Goal: Transaction & Acquisition: Purchase product/service

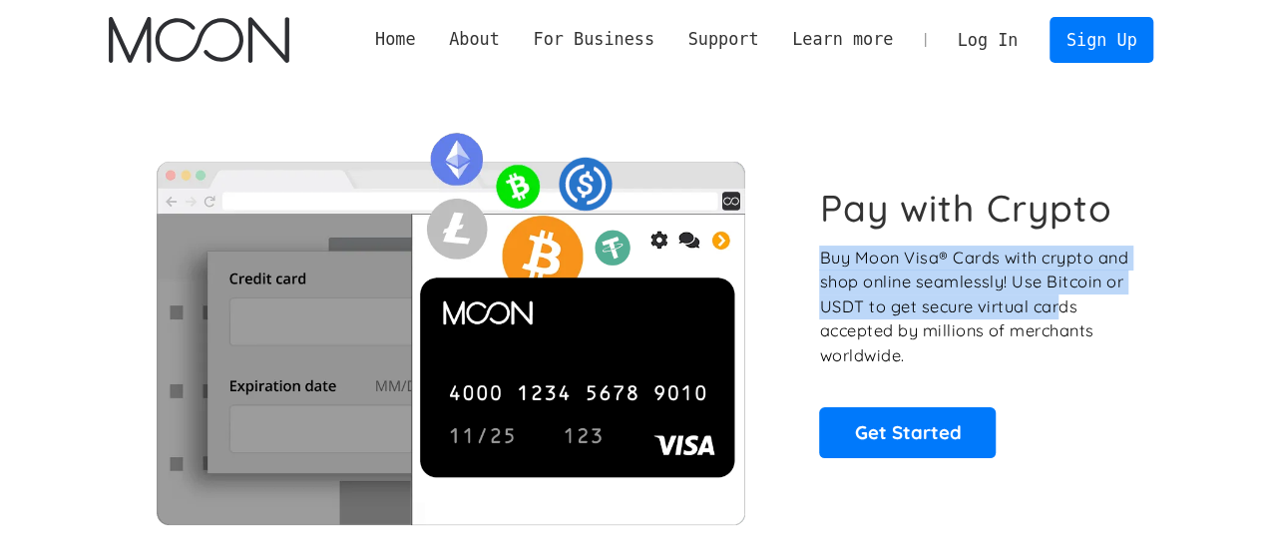
drag, startPoint x: 812, startPoint y: 248, endPoint x: 1049, endPoint y: 312, distance: 245.8
click at [1050, 313] on div "Pay with Crypto Buy Moon Visa® Cards with crypto and shop online seamlessly! Us…" at bounding box center [631, 321] width 1045 height 405
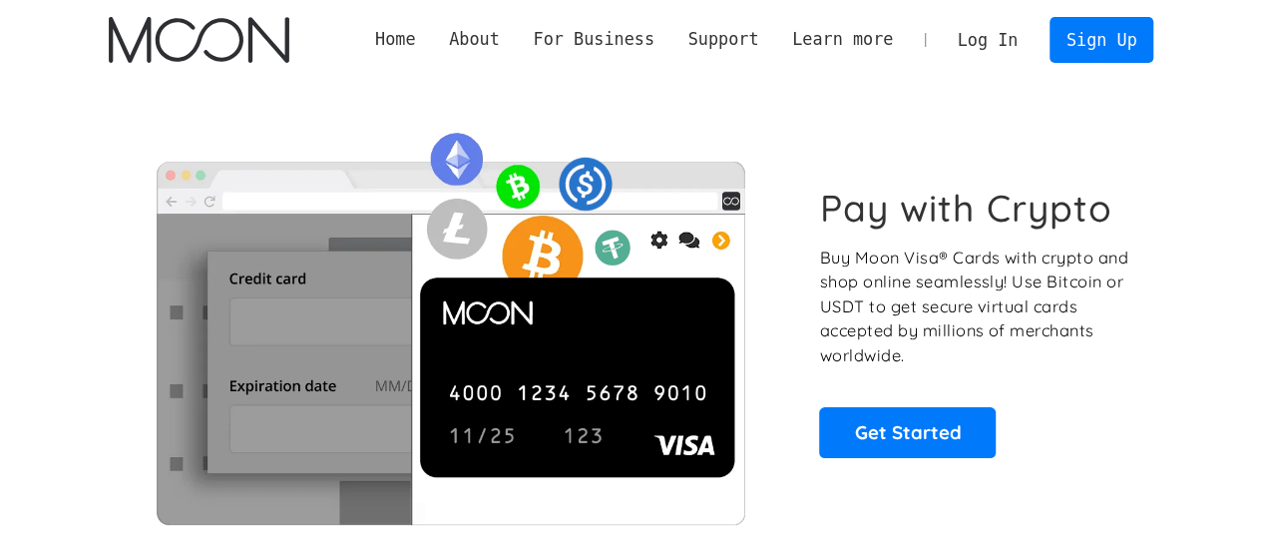
click at [1108, 375] on div "Pay with Crypto Buy Moon Visa® Cards with crypto and shop online seamlessly! Us…" at bounding box center [975, 321] width 312 height 271
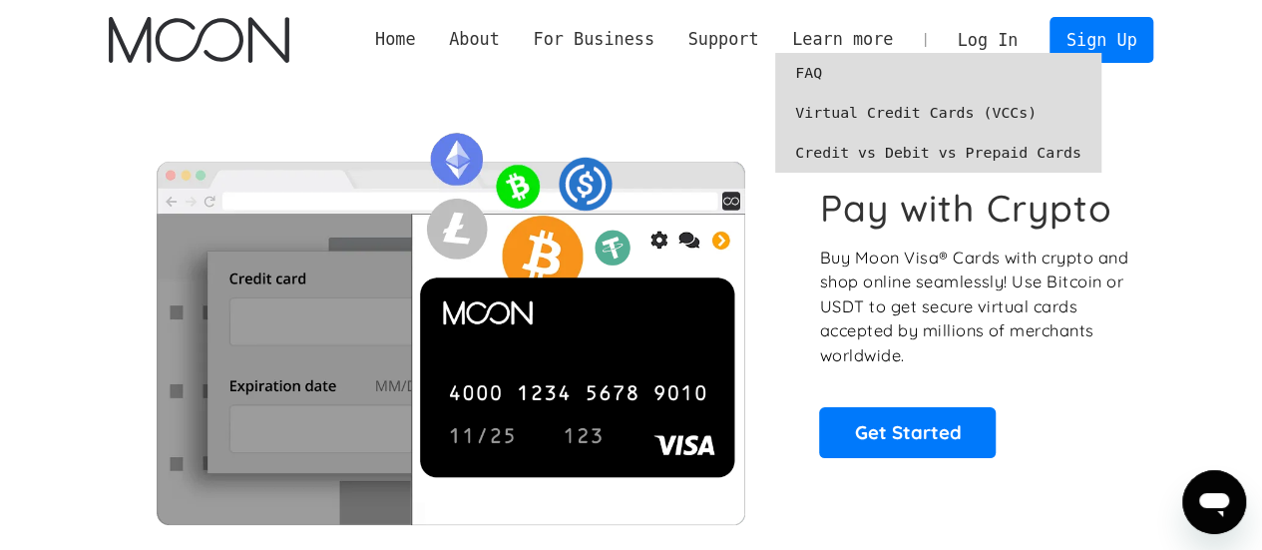
click at [890, 111] on link "Virtual Credit Cards (VCCs)" at bounding box center [938, 113] width 326 height 40
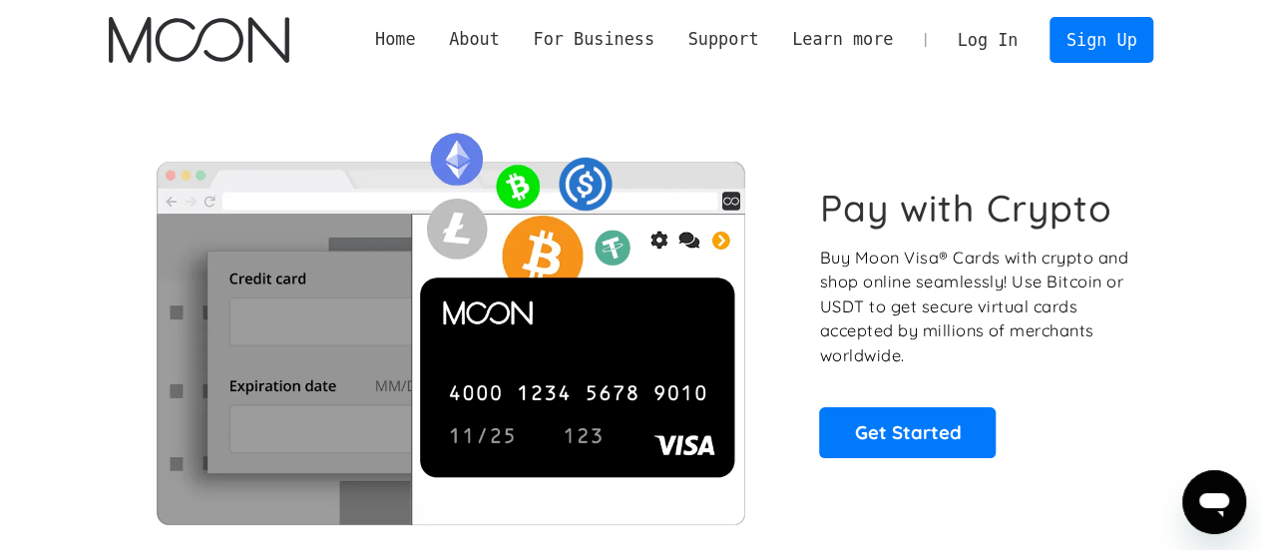
scroll to position [100, 0]
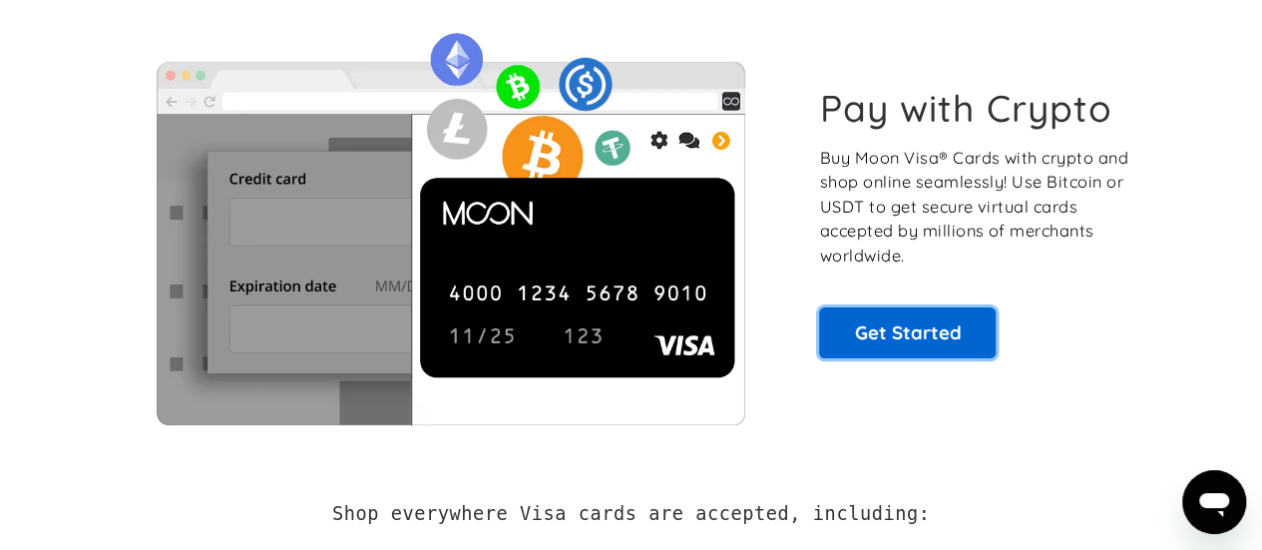
click at [875, 330] on link "Get Started" at bounding box center [907, 332] width 177 height 50
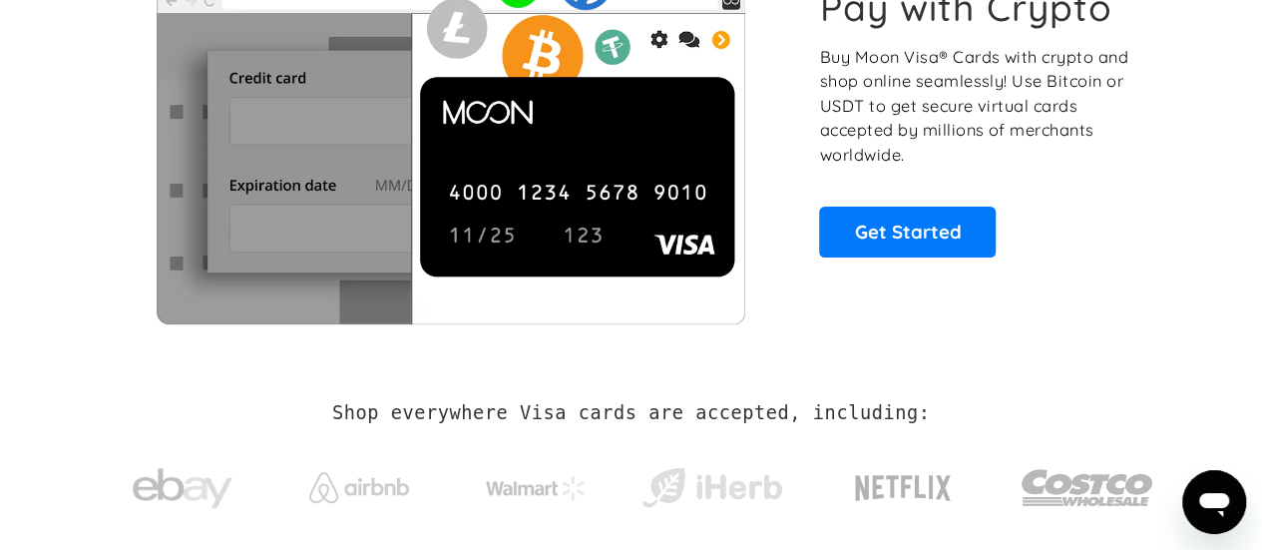
scroll to position [299, 0]
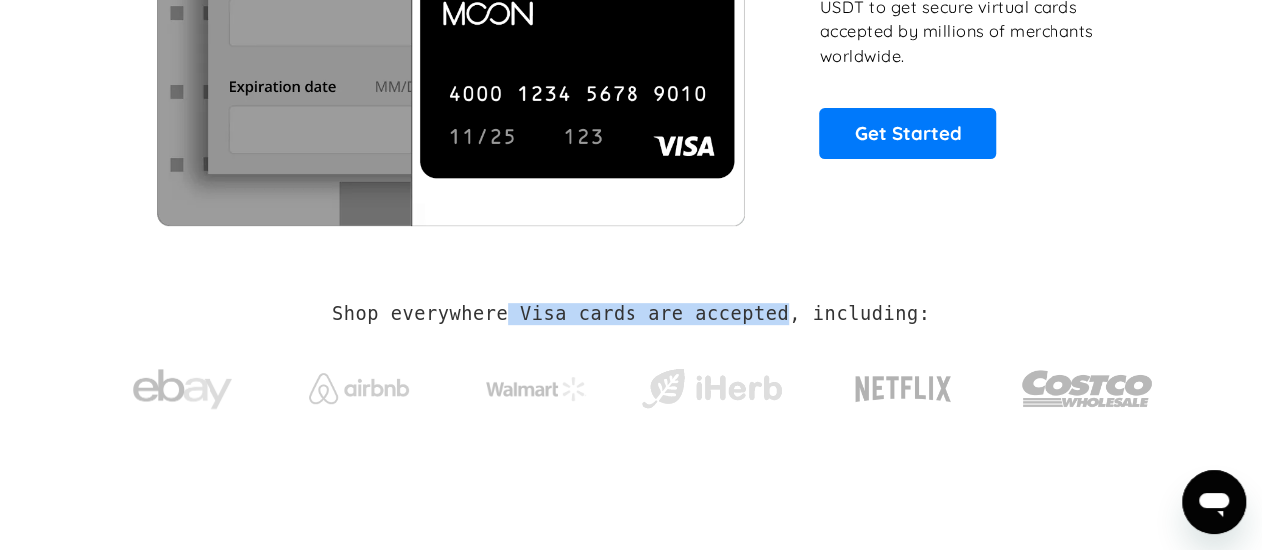
drag, startPoint x: 521, startPoint y: 319, endPoint x: 775, endPoint y: 314, distance: 254.4
click at [775, 314] on h2 "Shop everywhere Visa cards are accepted, including:" at bounding box center [630, 314] width 597 height 22
click at [817, 315] on h2 "Shop everywhere Visa cards are accepted, including:" at bounding box center [630, 314] width 597 height 22
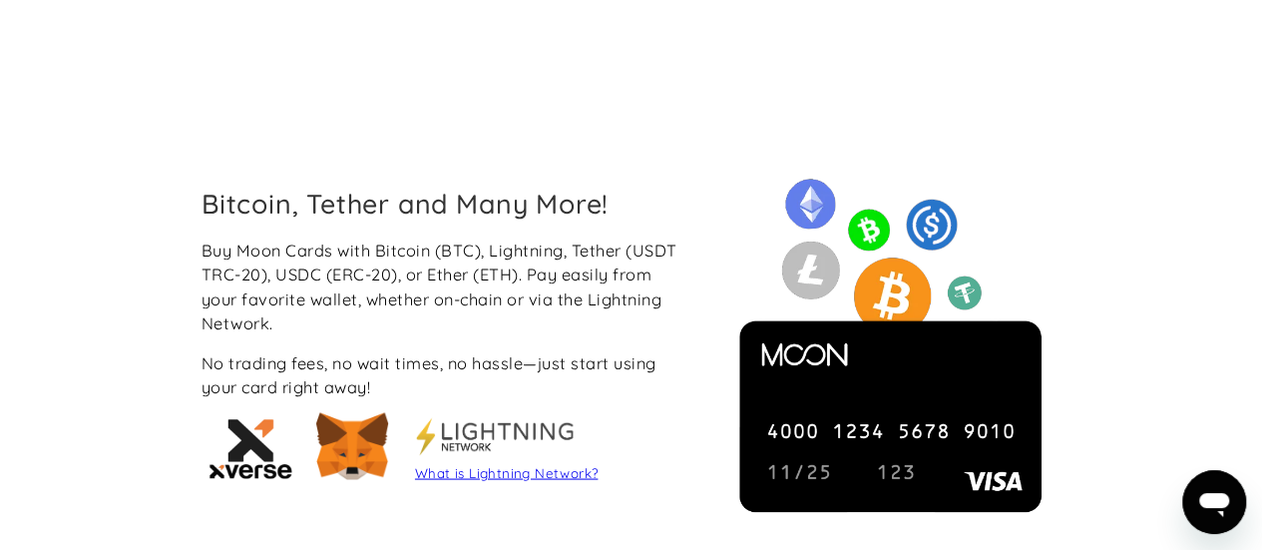
scroll to position [1696, 0]
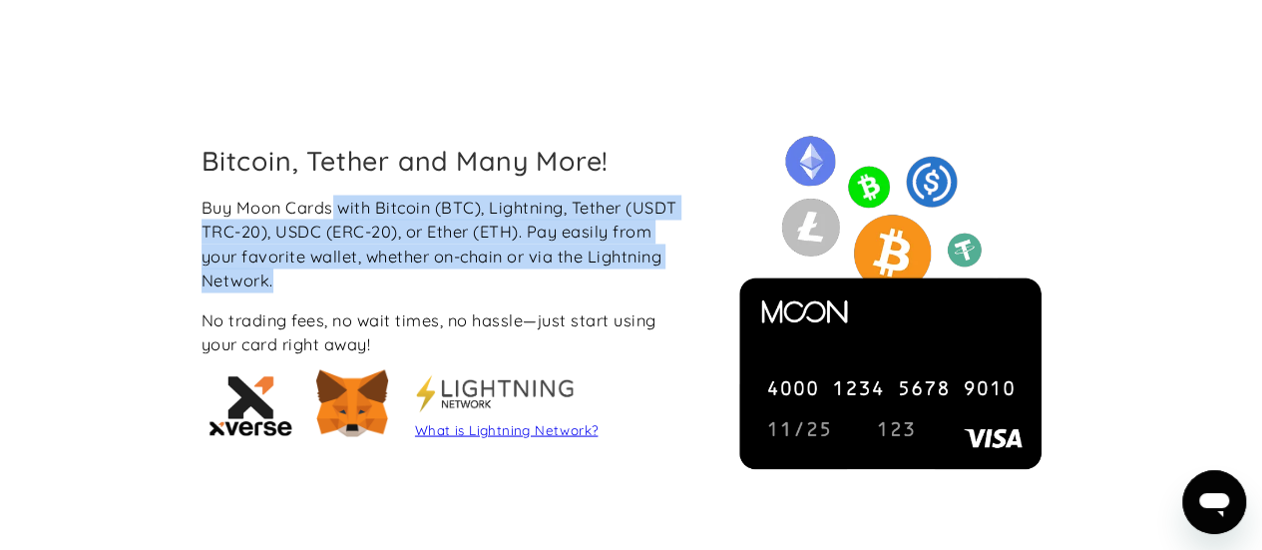
drag, startPoint x: 333, startPoint y: 203, endPoint x: 648, endPoint y: 291, distance: 327.2
click at [648, 291] on div "Buy Moon Cards with Bitcoin (BTC), Lightning, Tether (USDT TRC-20), USDC (ERC-2…" at bounding box center [445, 243] width 488 height 98
click at [543, 288] on div "Buy Moon Cards with Bitcoin (BTC), Lightning, Tether (USDT TRC-20), USDC (ERC-2…" at bounding box center [445, 243] width 488 height 98
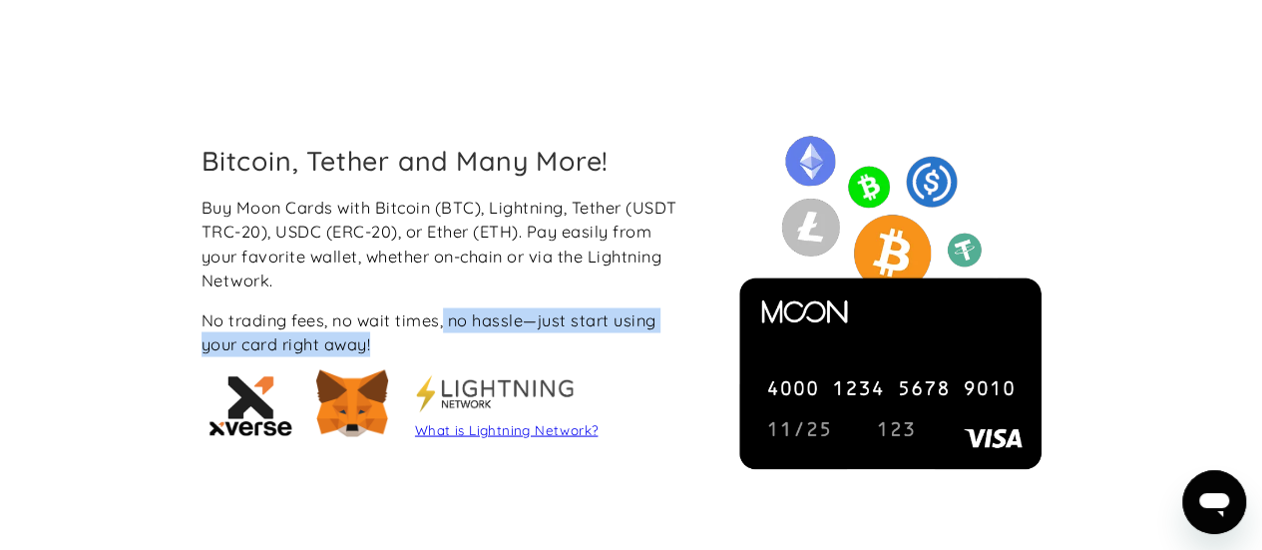
drag, startPoint x: 449, startPoint y: 320, endPoint x: 455, endPoint y: 347, distance: 27.6
click at [455, 347] on div "No trading fees, no wait times, no hassle—just start using your card right away!" at bounding box center [445, 331] width 488 height 49
click at [449, 347] on div "No trading fees, no wait times, no hassle—just start using your card right away!" at bounding box center [445, 331] width 488 height 49
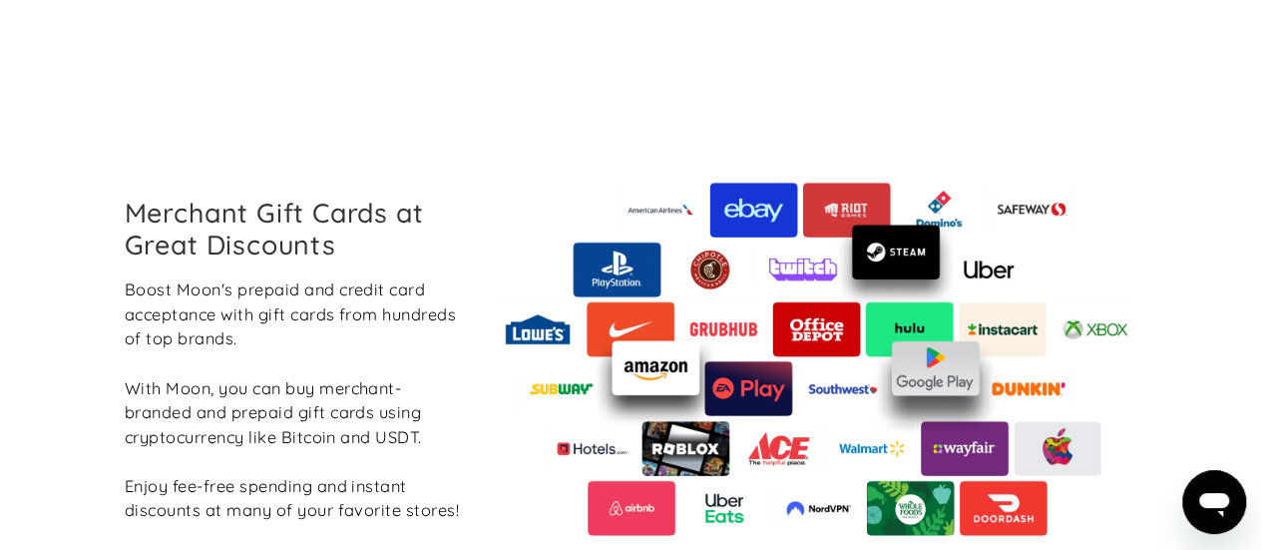
scroll to position [2294, 0]
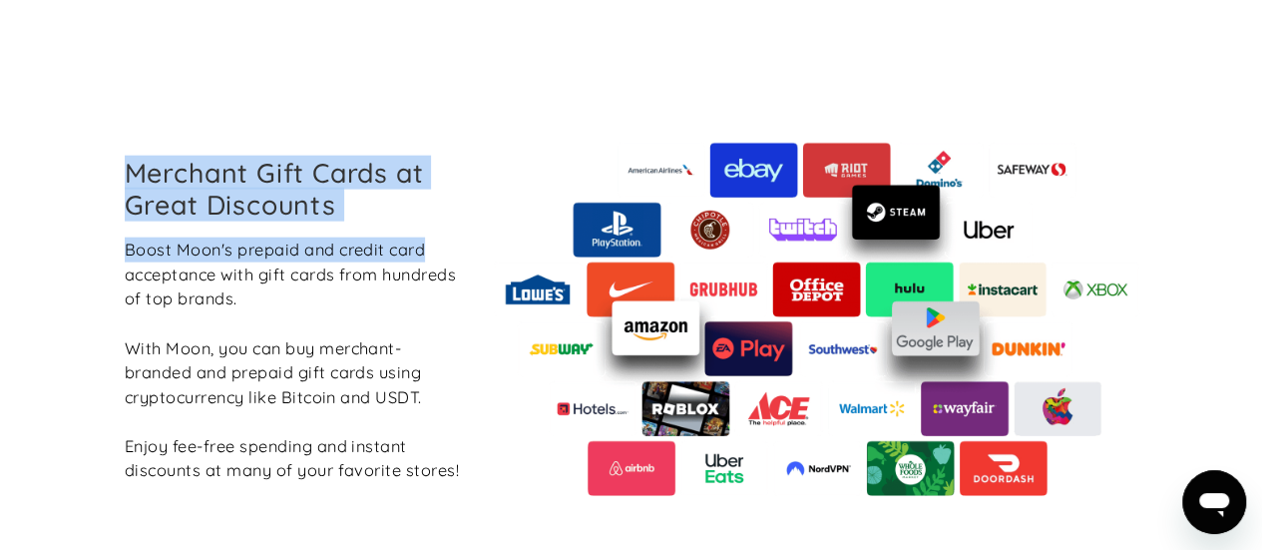
drag, startPoint x: 120, startPoint y: 172, endPoint x: 423, endPoint y: 251, distance: 313.5
click at [423, 251] on div "Merchant Gift Cards at Great Discounts Boost Moon's prepaid and credit card acc…" at bounding box center [294, 320] width 371 height 326
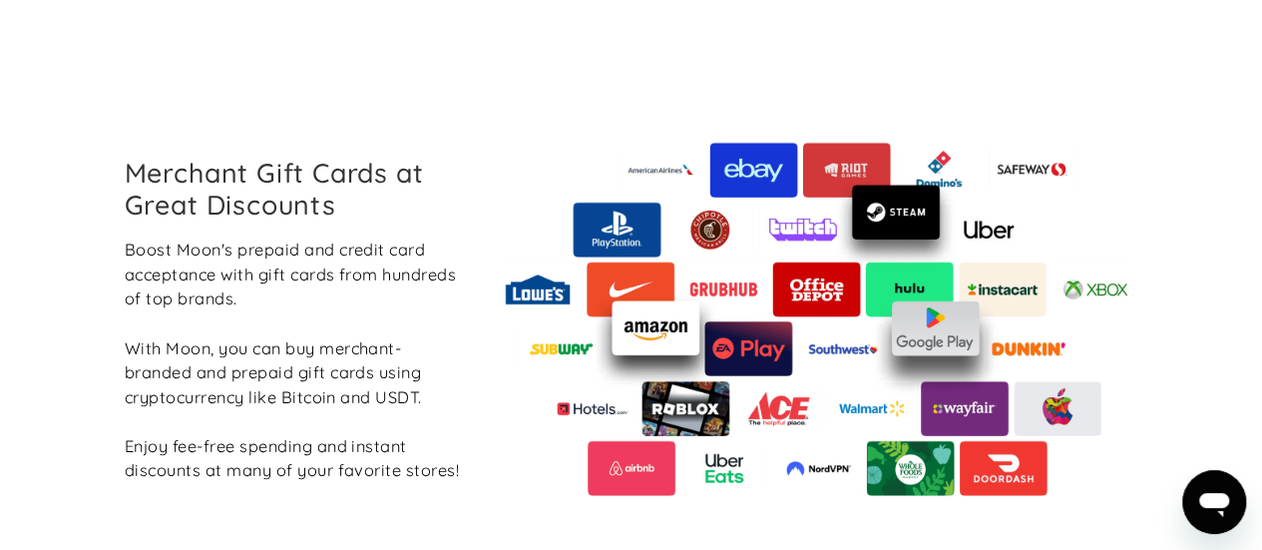
click at [358, 318] on div "[PERSON_NAME]'s prepaid and credit card acceptance with gift cards from hundred…" at bounding box center [294, 359] width 339 height 245
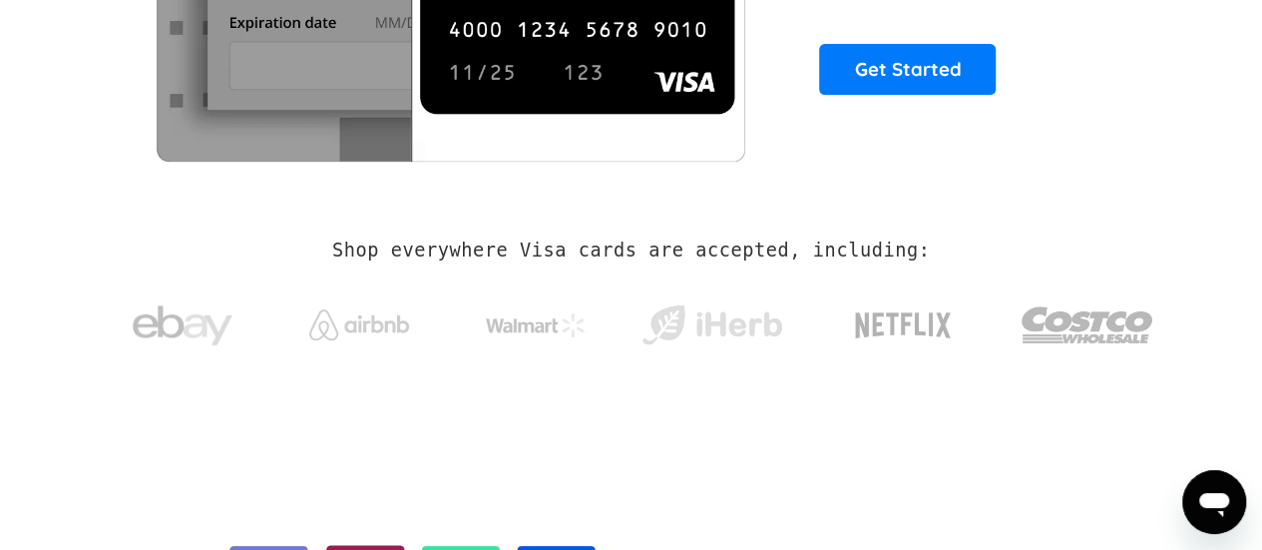
scroll to position [0, 0]
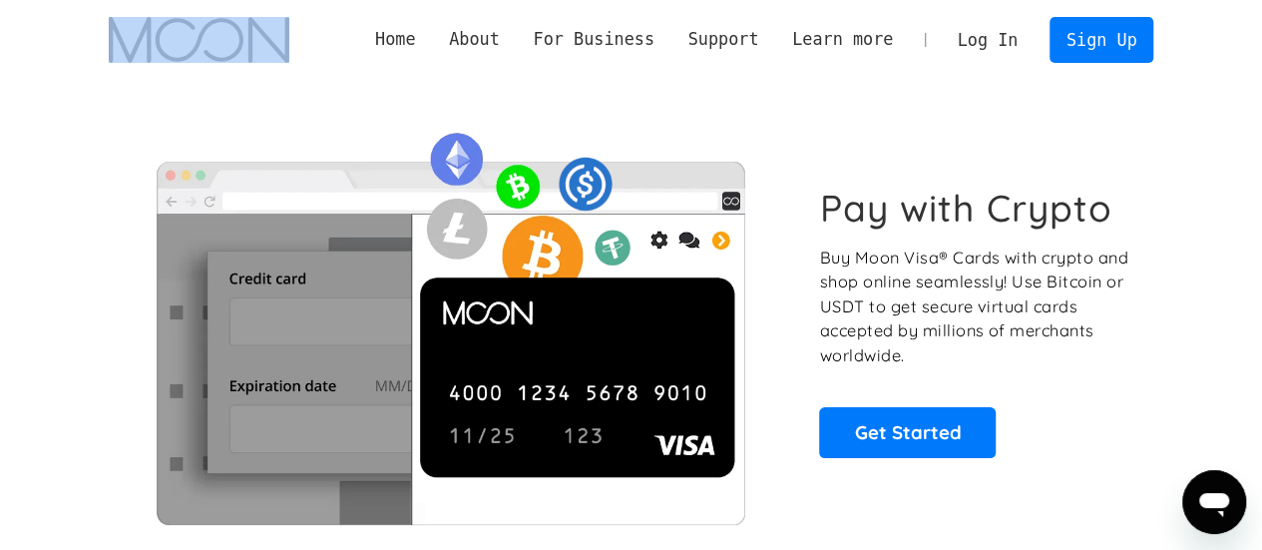
drag, startPoint x: 68, startPoint y: 23, endPoint x: 286, endPoint y: 53, distance: 220.5
click at [286, 53] on div "Home About About Moon Careers Founder's Letter For Business Business Moon APIs …" at bounding box center [631, 40] width 1262 height 80
click at [321, 82] on div "Pay with Crypto Buy Moon Visa® Cards with crypto and shop online seamlessly! Us…" at bounding box center [631, 322] width 1045 height 484
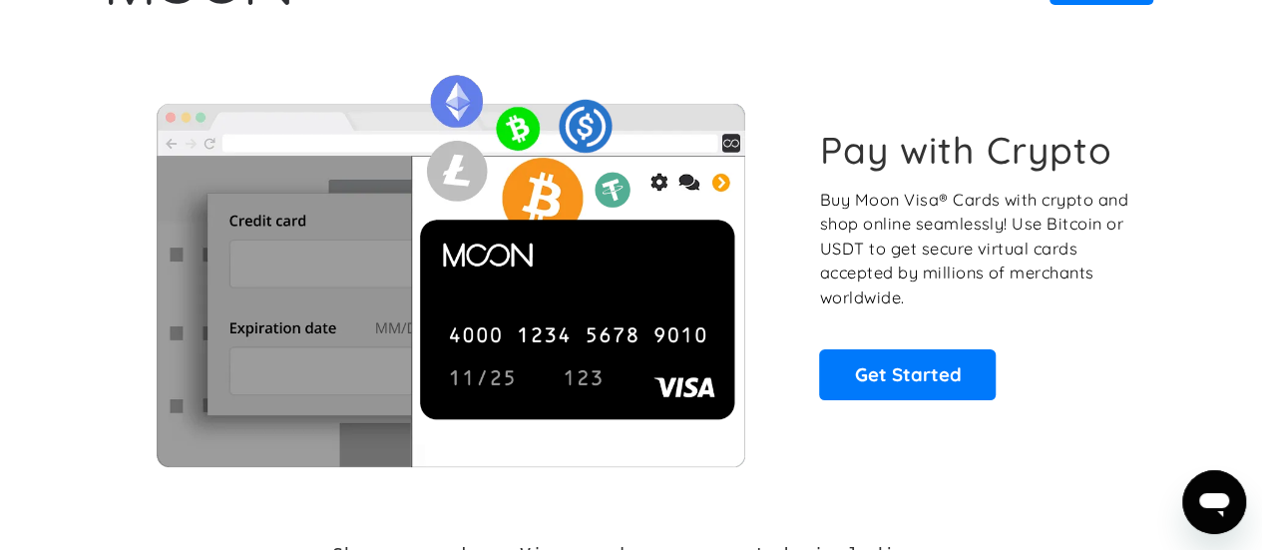
scroll to position [100, 0]
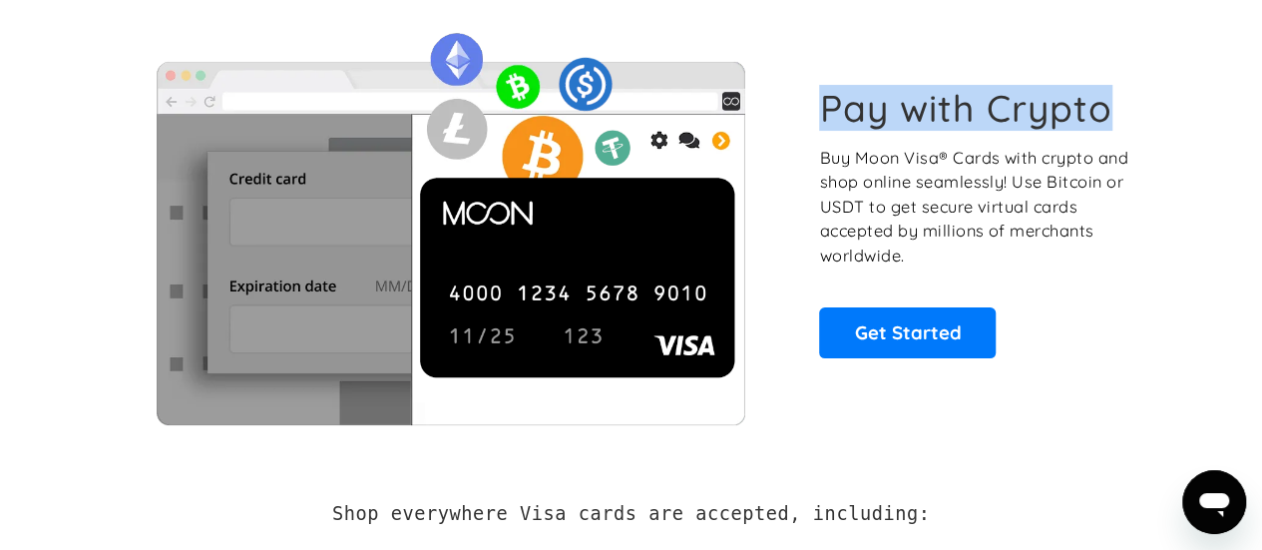
drag, startPoint x: 812, startPoint y: 101, endPoint x: 1123, endPoint y: 125, distance: 312.1
click at [1123, 125] on div "Pay with Crypto Buy Moon Visa® Cards with crypto and shop online seamlessly! Us…" at bounding box center [631, 221] width 1045 height 405
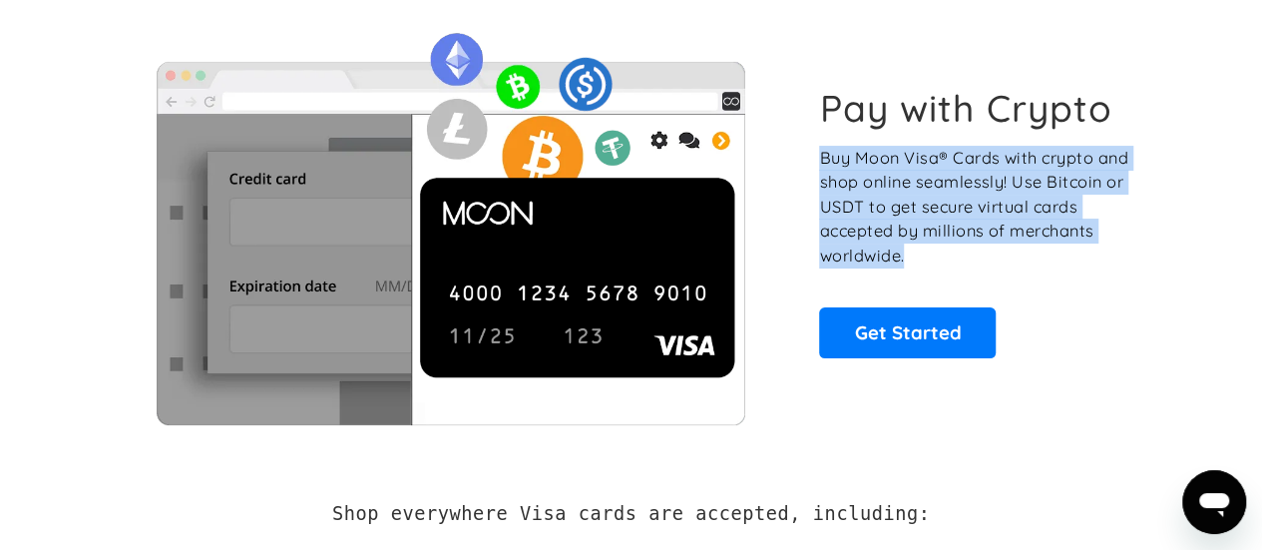
drag, startPoint x: 823, startPoint y: 157, endPoint x: 1079, endPoint y: 279, distance: 284.2
click at [1079, 279] on div "Pay with Crypto Buy Moon Visa® Cards with crypto and shop online seamlessly! Us…" at bounding box center [975, 221] width 312 height 271
click at [997, 283] on div "Pay with Crypto Buy Moon Visa® Cards with crypto and shop online seamlessly! Us…" at bounding box center [975, 221] width 312 height 271
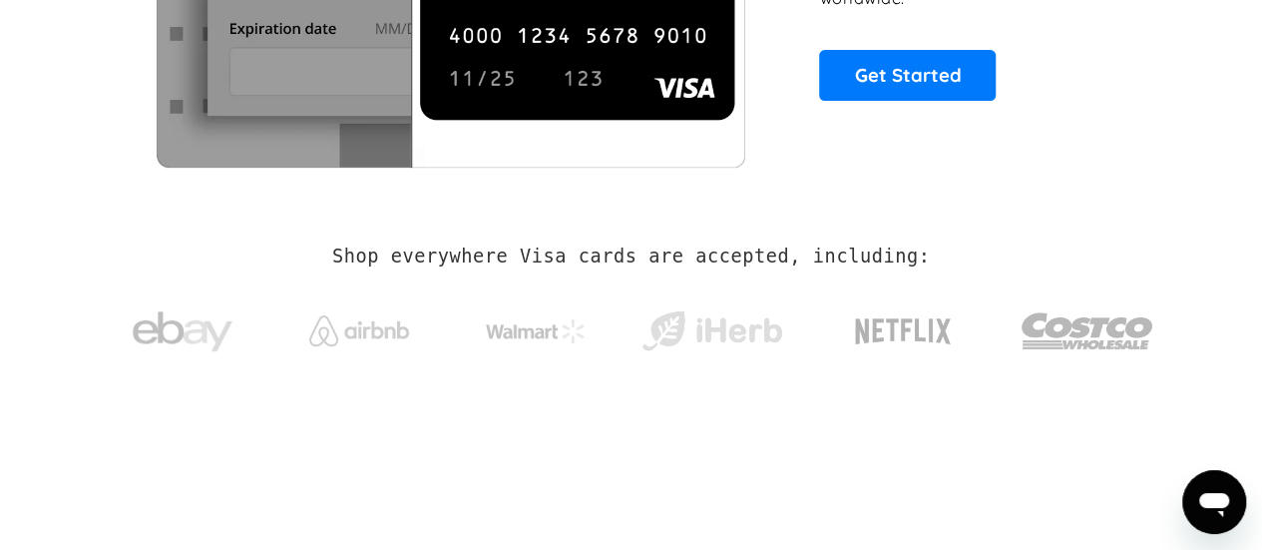
scroll to position [299, 0]
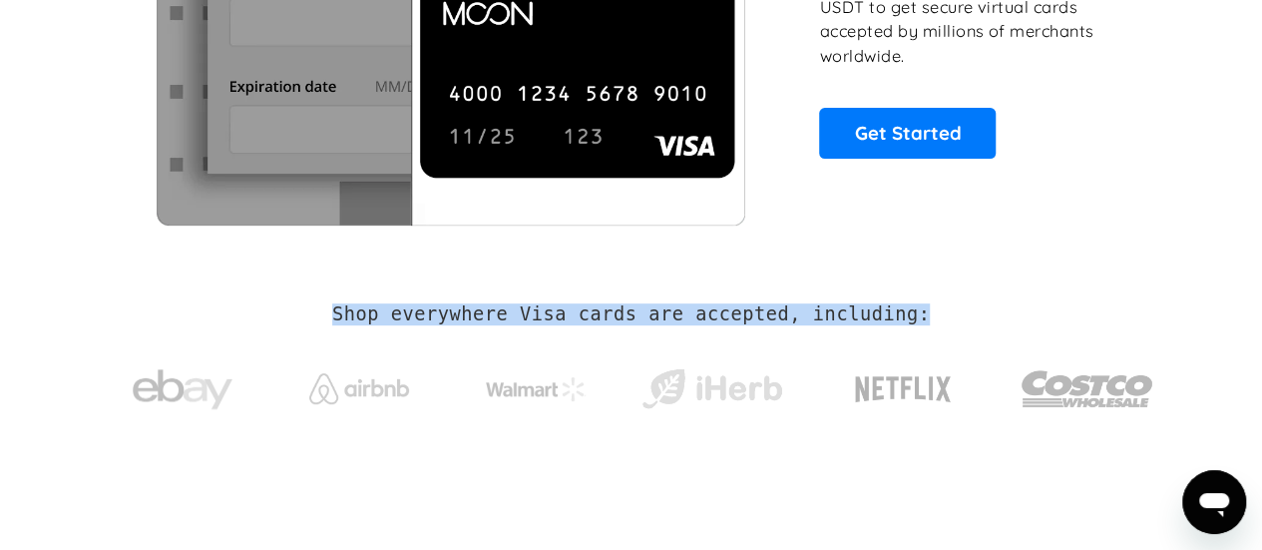
drag, startPoint x: 350, startPoint y: 312, endPoint x: 932, endPoint y: 285, distance: 582.1
click at [934, 286] on div "Shop everywhere Visa cards are accepted, including:" at bounding box center [631, 369] width 1045 height 211
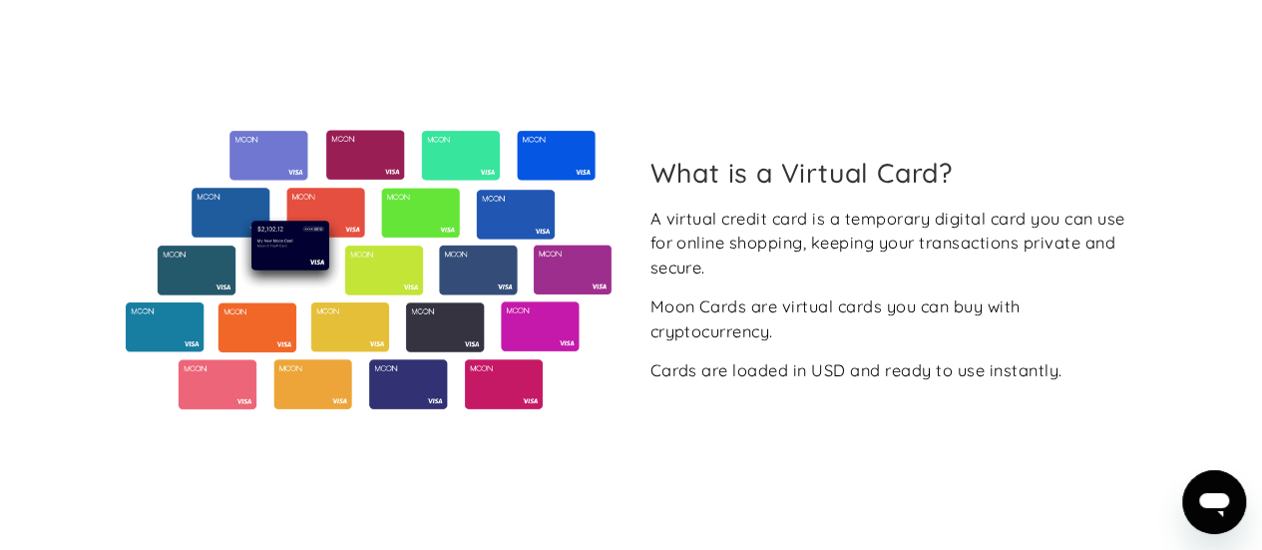
scroll to position [898, 0]
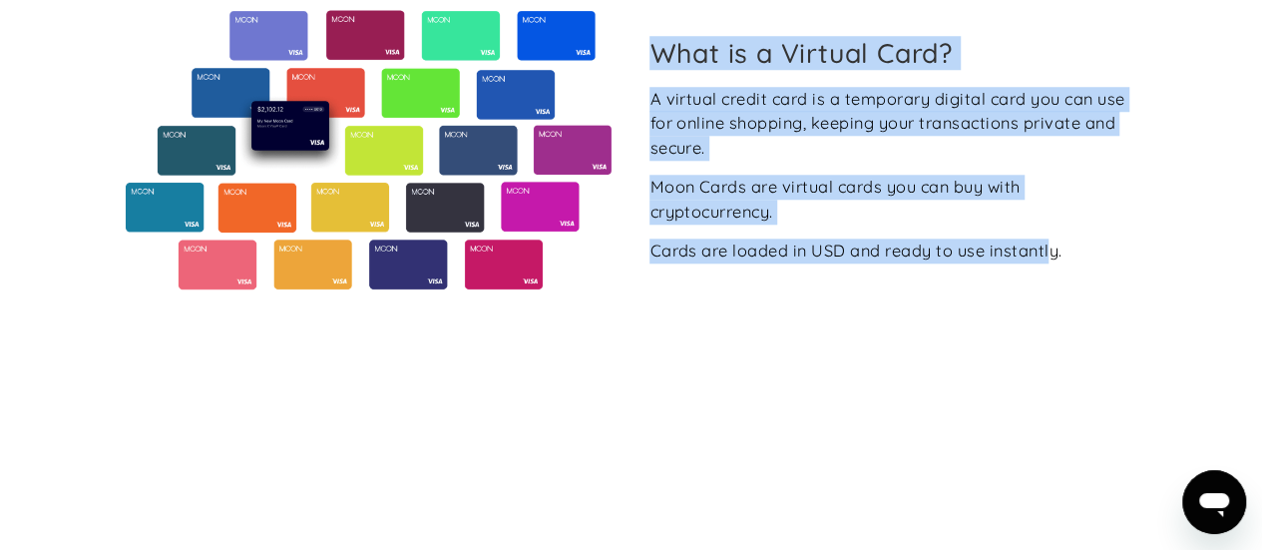
drag, startPoint x: 652, startPoint y: 59, endPoint x: 1029, endPoint y: 283, distance: 438.8
click at [1049, 261] on div "What is a Virtual Card? A virtual credit card is a temporary digital card you c…" at bounding box center [893, 150] width 520 height 226
click at [908, 300] on div "What is a Virtual Card? A virtual credit card is a temporary digital card you c…" at bounding box center [631, 150] width 1045 height 547
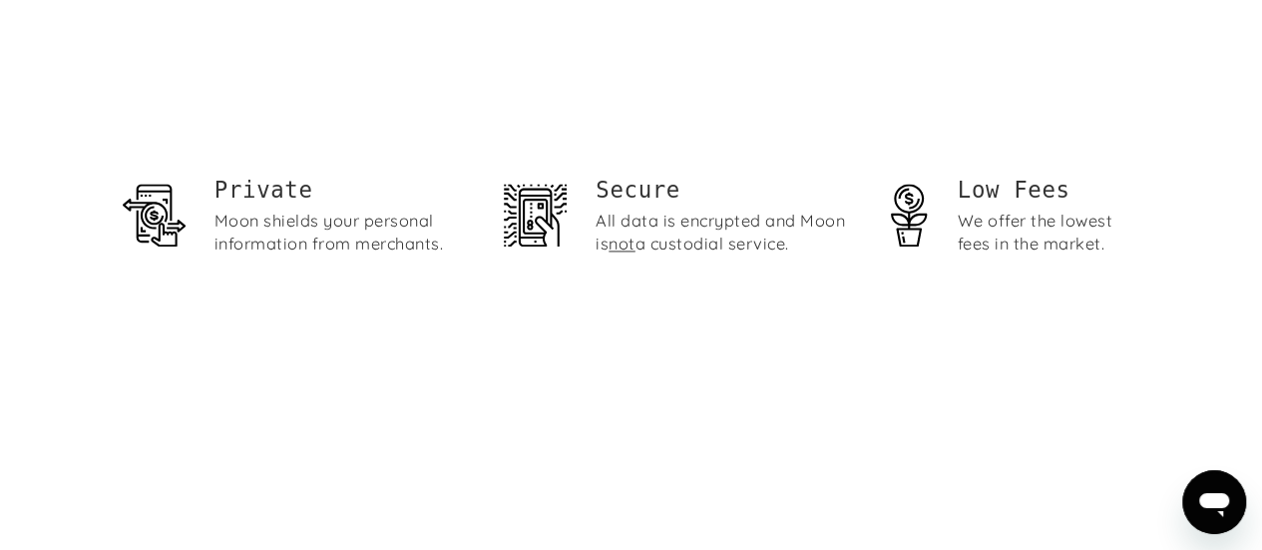
scroll to position [1297, 0]
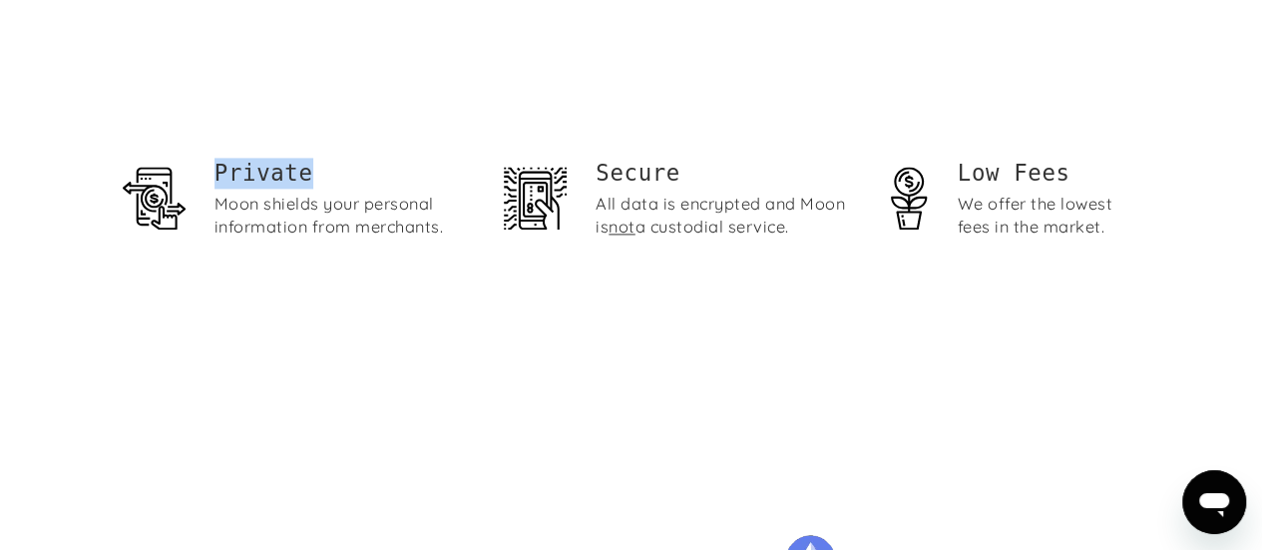
drag, startPoint x: 199, startPoint y: 168, endPoint x: 327, endPoint y: 172, distance: 127.7
click at [327, 172] on div "Private Moon [PERSON_NAME] your personal information from merchants." at bounding box center [297, 204] width 349 height 93
drag, startPoint x: 585, startPoint y: 166, endPoint x: 778, endPoint y: 177, distance: 192.8
click at [778, 177] on div "Secure All data is encrypted and Moon is not a custodial service." at bounding box center [678, 204] width 349 height 93
drag, startPoint x: 948, startPoint y: 169, endPoint x: 1149, endPoint y: 184, distance: 202.0
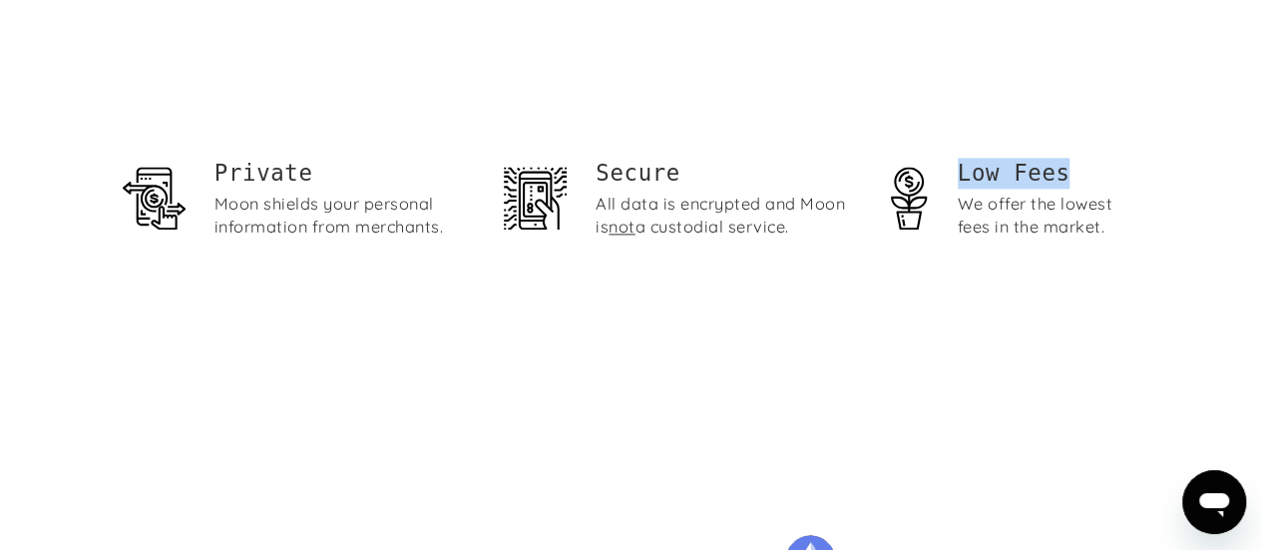
click at [1149, 184] on div "Private Moon [PERSON_NAME] your personal information from merchants. Secure All…" at bounding box center [631, 204] width 1045 height 93
click at [722, 292] on div "Private Moon [PERSON_NAME] your personal information from merchants. Secure All…" at bounding box center [631, 204] width 1045 height 360
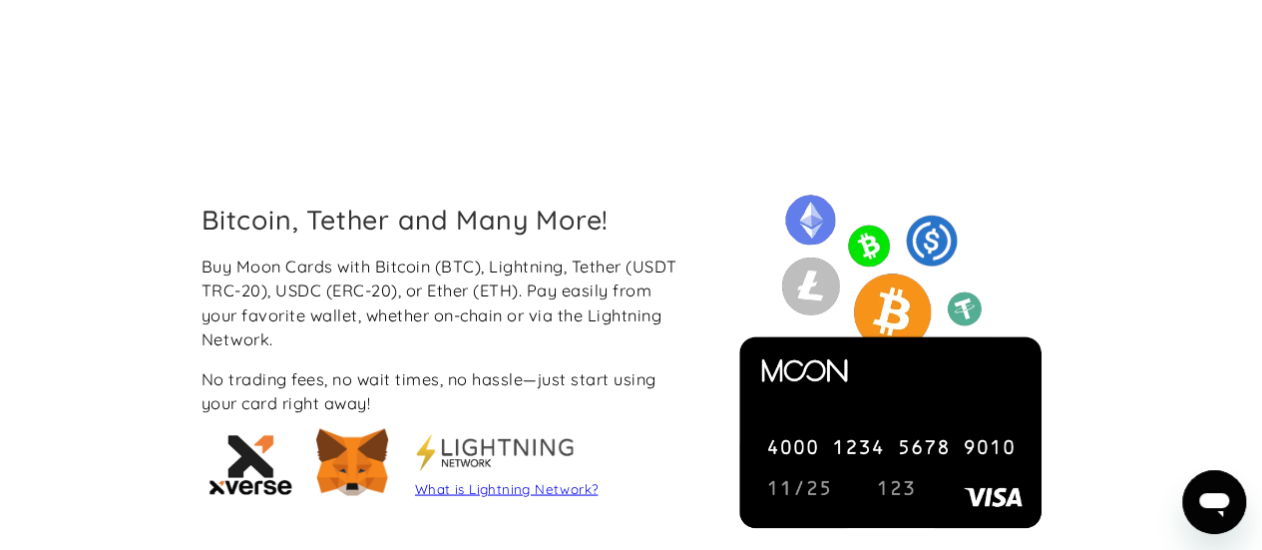
scroll to position [1696, 0]
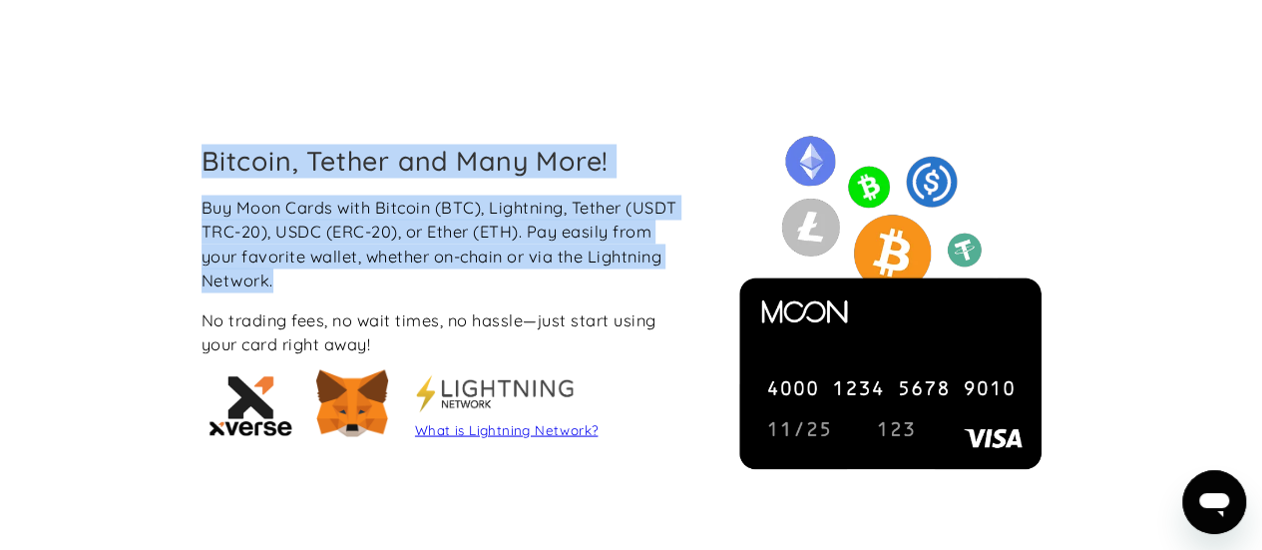
drag, startPoint x: 193, startPoint y: 147, endPoint x: 642, endPoint y: 274, distance: 466.6
click at [643, 273] on div "Bitcoin, Tether and Many More! Buy Moon Cards with Bitcoin (BTC), Lightning, Te…" at bounding box center [446, 297] width 520 height 304
click at [567, 296] on div "Buy Moon Cards with Bitcoin (BTC), Lightning, Tether (USDT TRC-20), USDC (ERC-2…" at bounding box center [445, 321] width 488 height 254
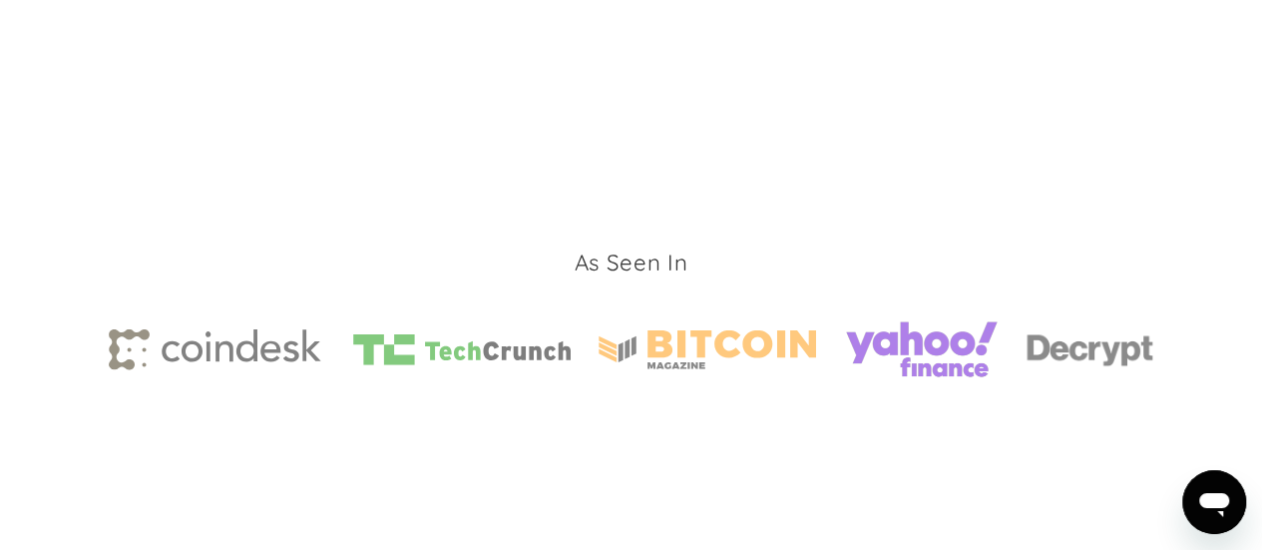
scroll to position [2793, 0]
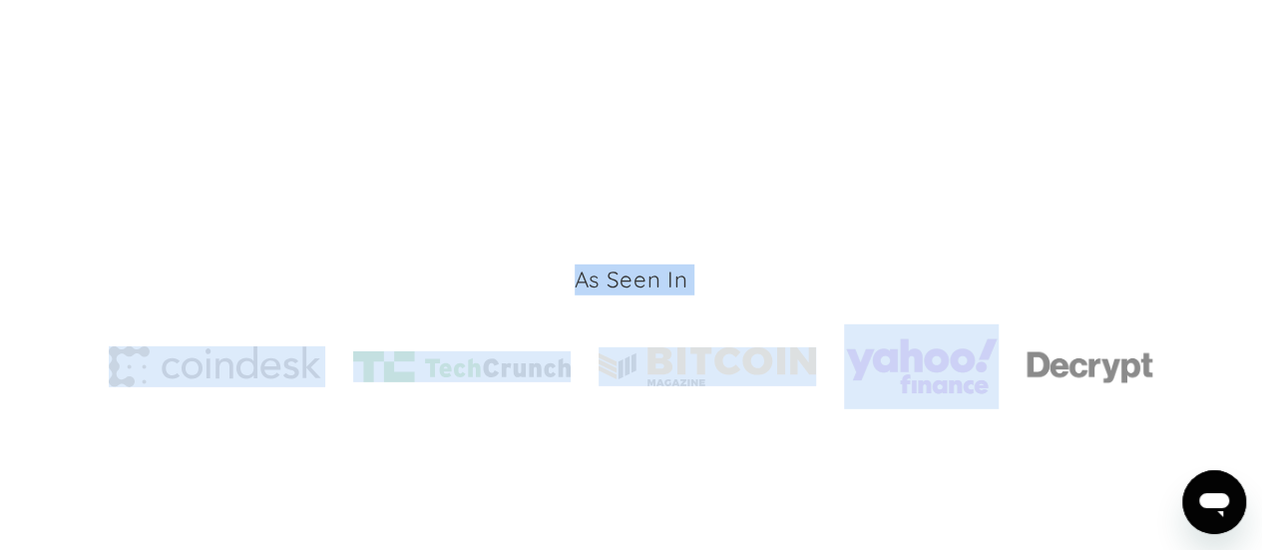
drag, startPoint x: 551, startPoint y: 278, endPoint x: 868, endPoint y: 281, distance: 317.2
click at [868, 281] on div "As Seen In" at bounding box center [631, 336] width 1045 height 145
click at [863, 281] on div "As Seen In" at bounding box center [631, 336] width 1045 height 145
